Goal: Task Accomplishment & Management: Use online tool/utility

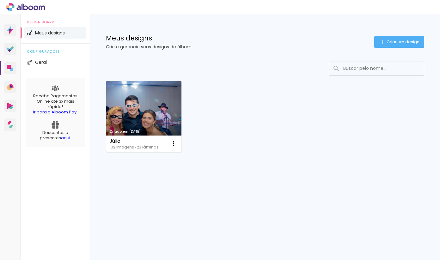
click at [144, 95] on link "Criado em [DATE]" at bounding box center [143, 117] width 75 height 72
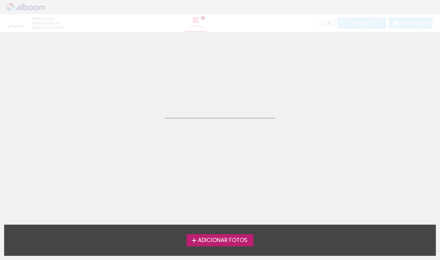
click at [144, 64] on neon-animatable "Confirmar Cancelar" at bounding box center [220, 32] width 440 height 64
